Goal: Information Seeking & Learning: Learn about a topic

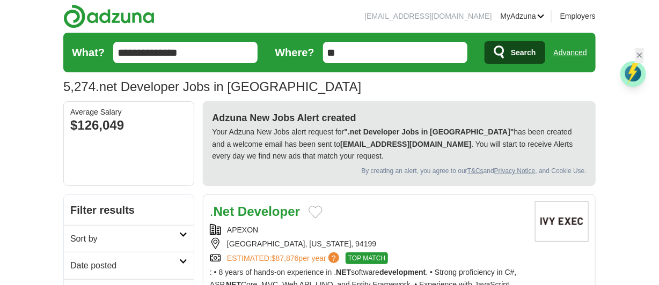
click at [183, 260] on icon at bounding box center [183, 261] width 8 height 5
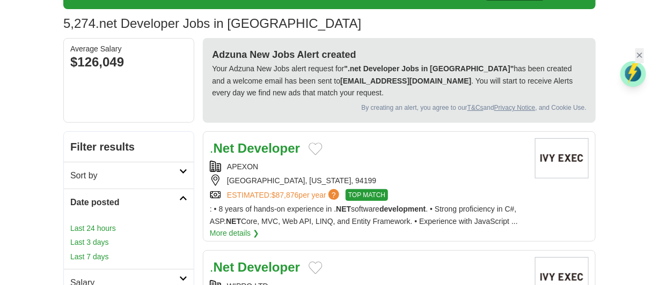
scroll to position [84, 0]
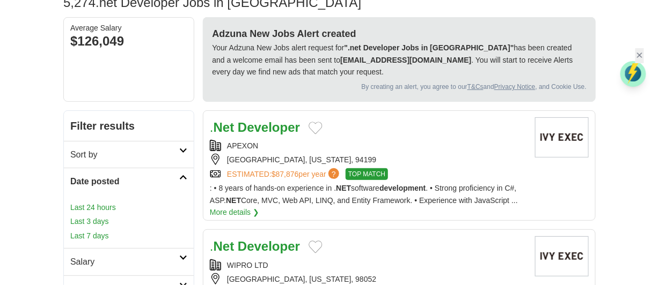
click at [103, 207] on link "Last 24 hours" at bounding box center [128, 208] width 117 height 12
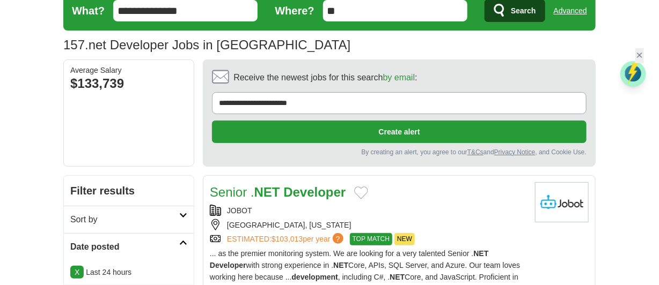
scroll to position [63, 0]
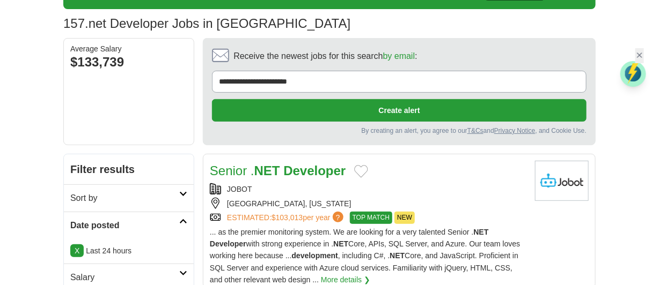
click at [406, 188] on div "JOBOT" at bounding box center [368, 190] width 317 height 12
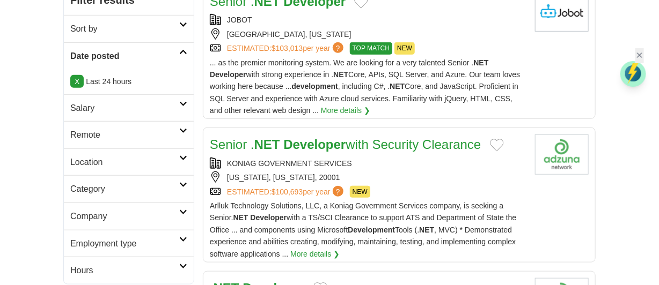
scroll to position [360, 0]
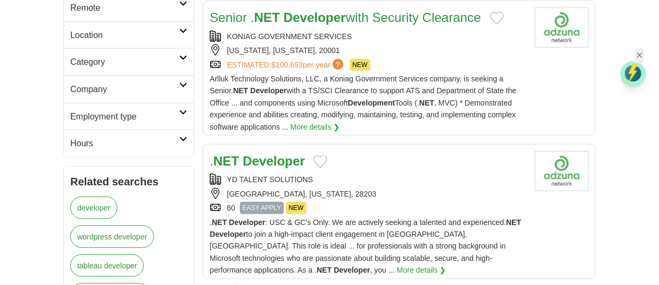
click at [415, 169] on div ". NET Developer" at bounding box center [368, 161] width 317 height 20
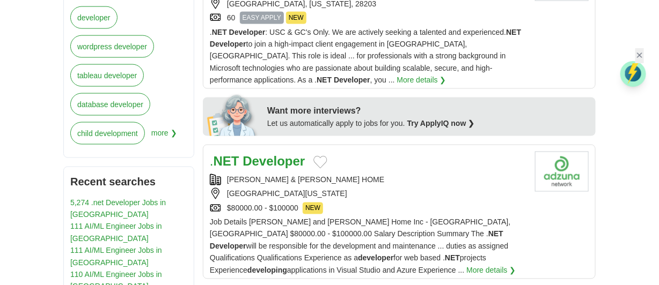
scroll to position [572, 0]
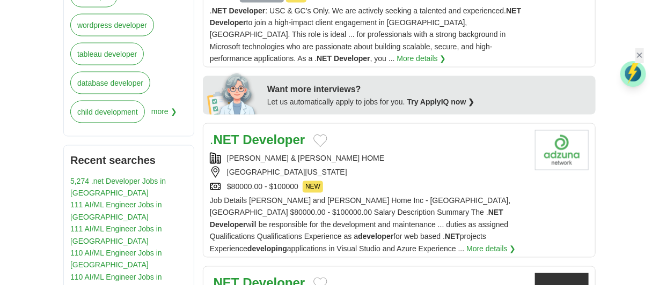
click at [404, 177] on div "LA VERNE, CALIFORNIA, 91750" at bounding box center [368, 173] width 317 height 12
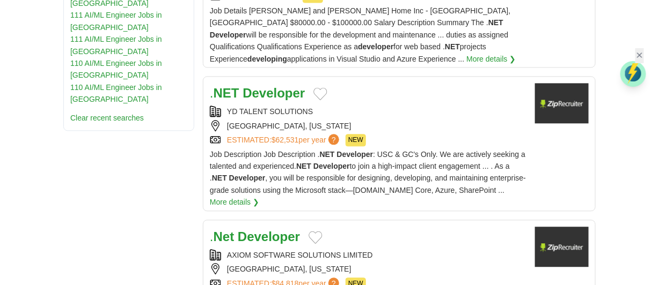
scroll to position [911, 0]
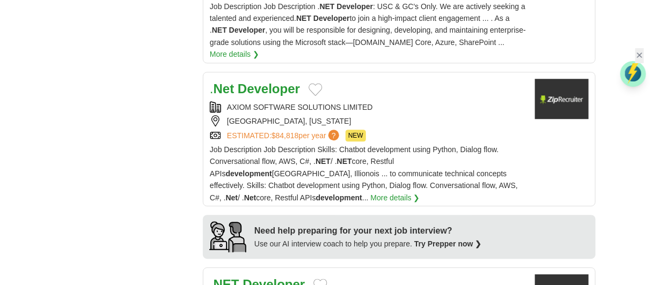
click at [411, 113] on div "AXIOM SOFTWARE SOLUTIONS LIMITED" at bounding box center [368, 107] width 317 height 12
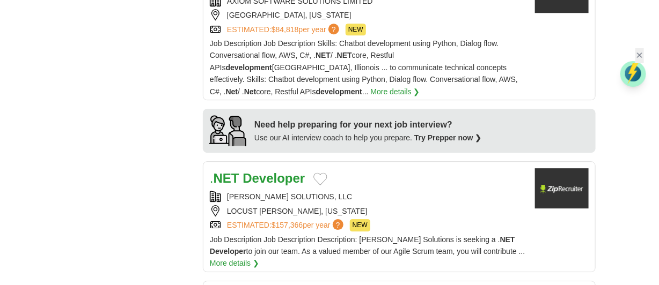
scroll to position [1080, 0]
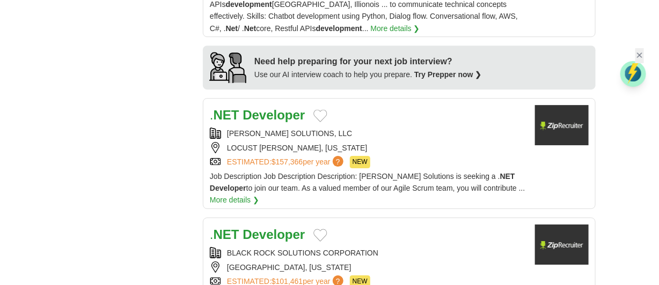
click at [408, 124] on div ". NET Developer" at bounding box center [368, 115] width 317 height 20
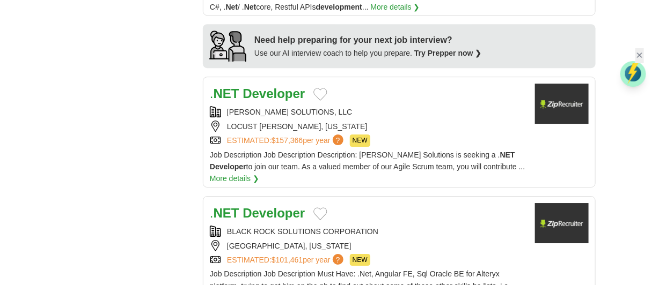
scroll to position [1144, 0]
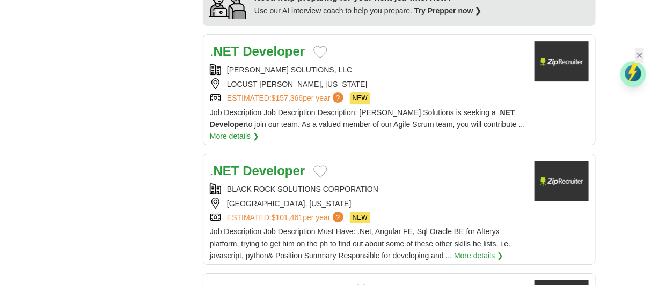
click at [423, 210] on div "PENNINGTON, NEW JERSEY" at bounding box center [368, 204] width 317 height 12
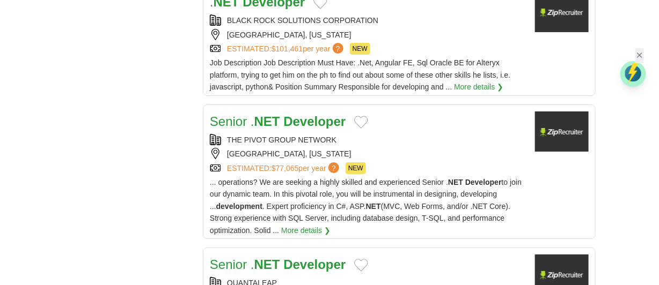
scroll to position [1356, 0]
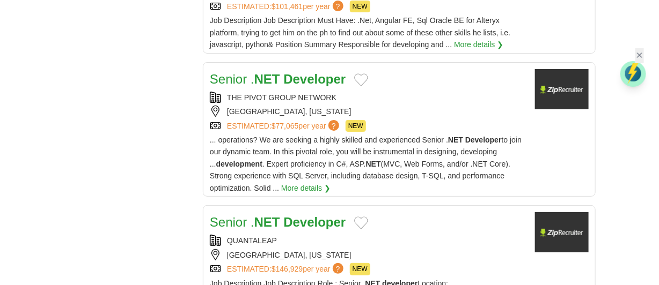
click at [412, 99] on div "THE PIVOT GROUP NETWORK" at bounding box center [368, 98] width 317 height 12
click at [325, 241] on div "QUANTALEAP" at bounding box center [368, 241] width 317 height 12
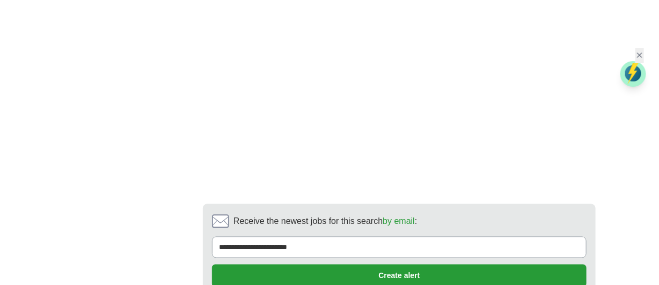
scroll to position [1970, 0]
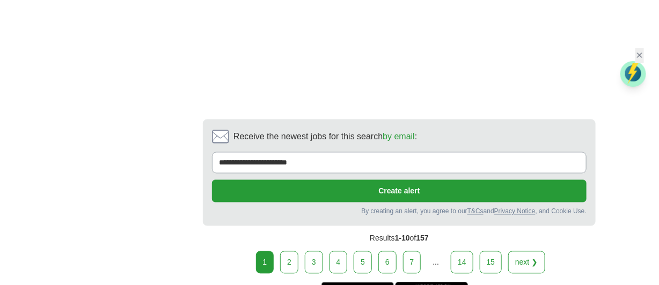
click at [291, 266] on link "2" at bounding box center [289, 263] width 18 height 23
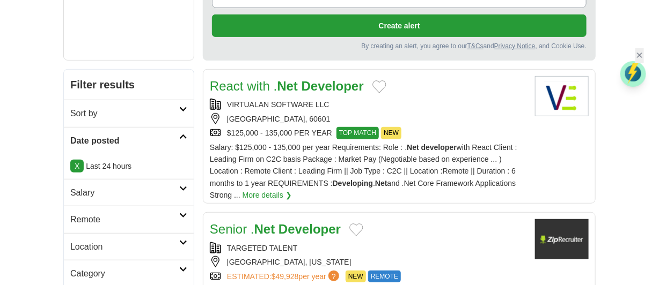
scroll to position [169, 0]
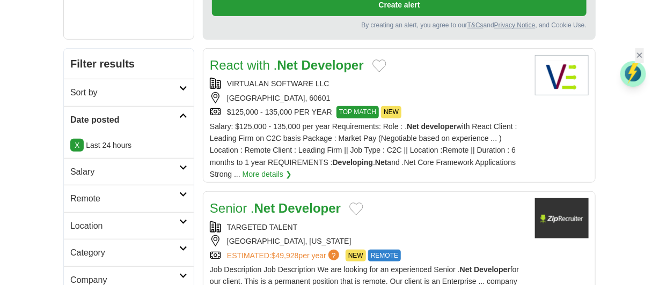
click at [429, 92] on div "[GEOGRAPHIC_DATA], 60601" at bounding box center [368, 98] width 317 height 12
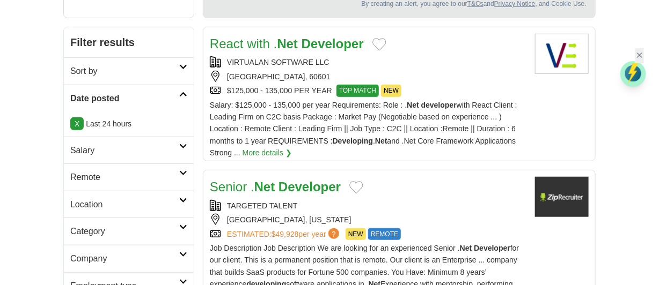
scroll to position [318, 0]
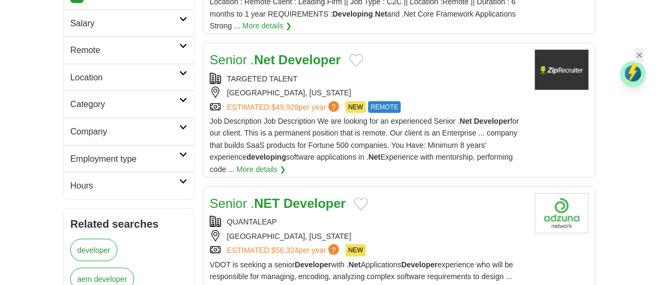
click at [448, 73] on div "TARGETED TALENT" at bounding box center [368, 79] width 317 height 12
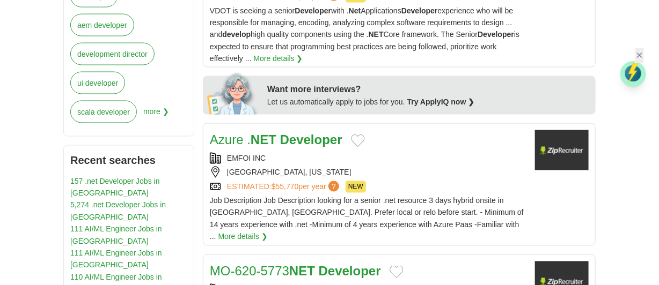
scroll to position [593, 0]
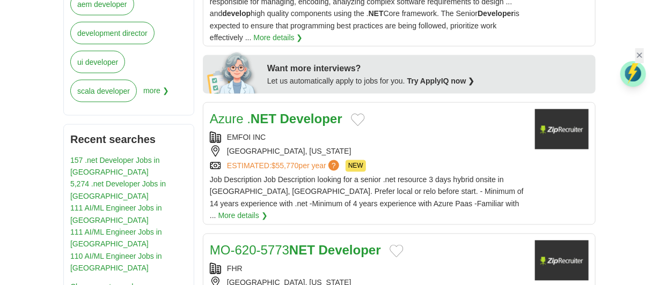
click at [394, 128] on div "Azure . NET Developer" at bounding box center [368, 119] width 317 height 20
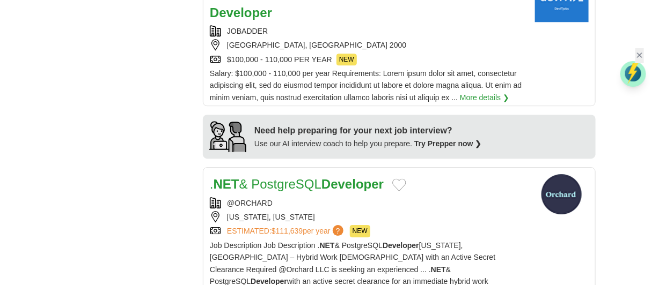
scroll to position [1017, 0]
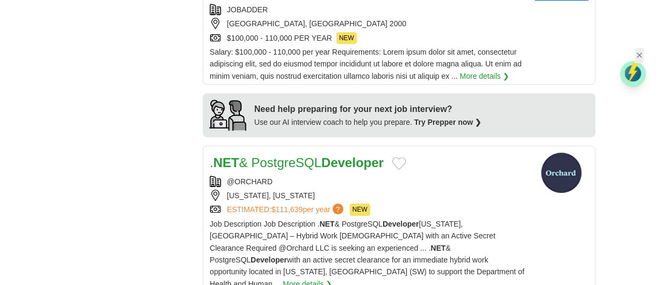
click at [321, 176] on div "@ORCHARD" at bounding box center [368, 182] width 317 height 12
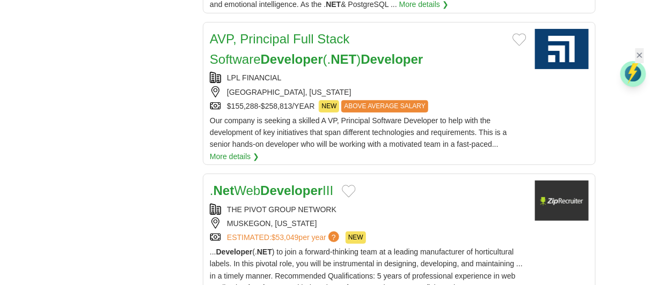
scroll to position [1462, 0]
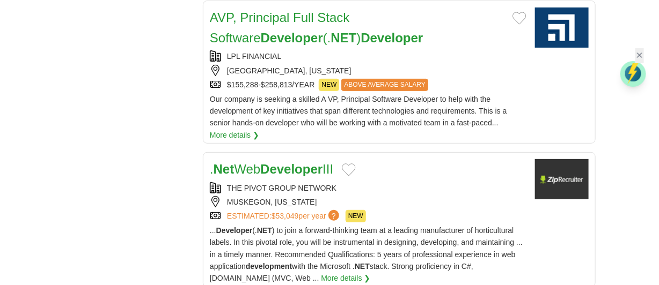
click at [426, 196] on div "MUSKEGON, MICHIGAN" at bounding box center [368, 202] width 317 height 12
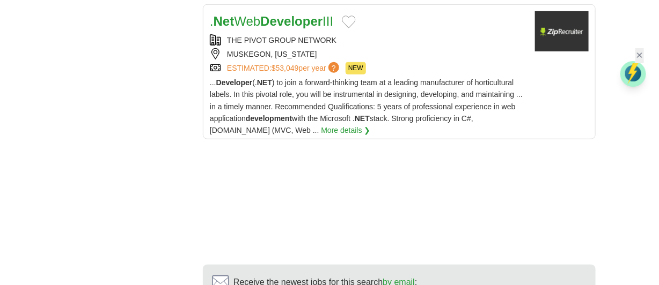
scroll to position [1780, 0]
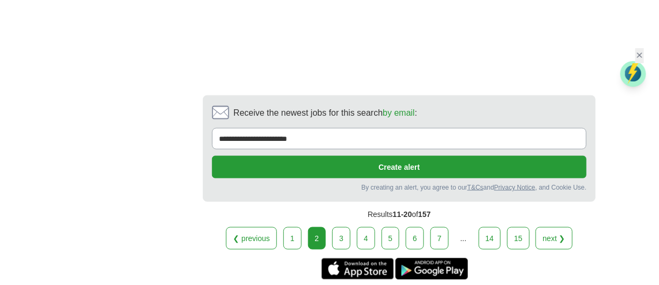
click at [343, 228] on link "3" at bounding box center [341, 239] width 18 height 23
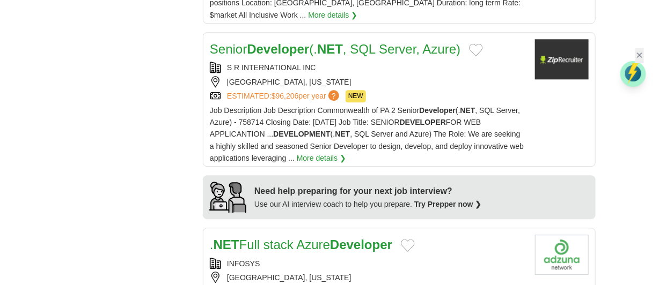
scroll to position [932, 0]
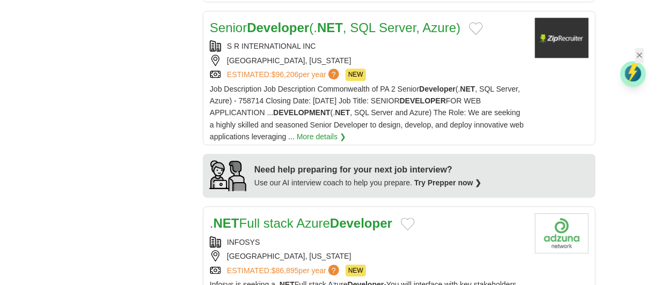
click at [457, 251] on div "[GEOGRAPHIC_DATA], [US_STATE]" at bounding box center [368, 257] width 317 height 12
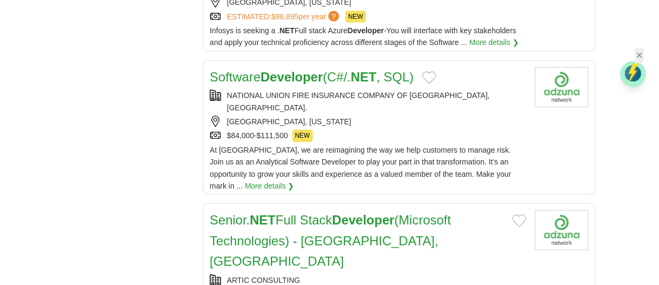
scroll to position [1207, 0]
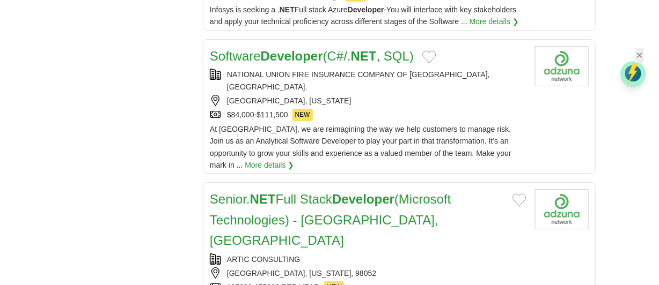
click at [387, 95] on div "[GEOGRAPHIC_DATA], [US_STATE]" at bounding box center [368, 101] width 317 height 12
